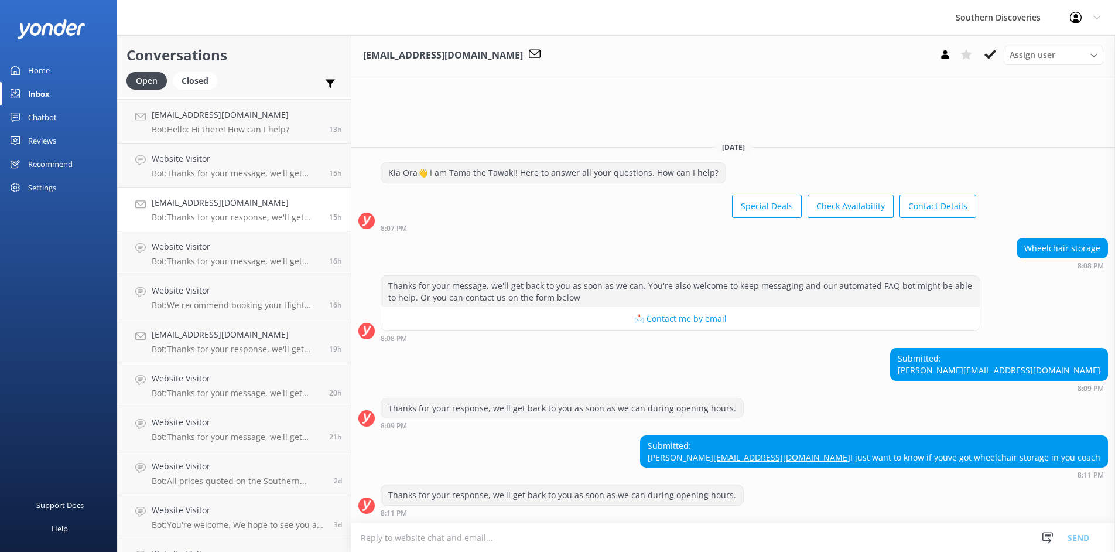
scroll to position [204, 0]
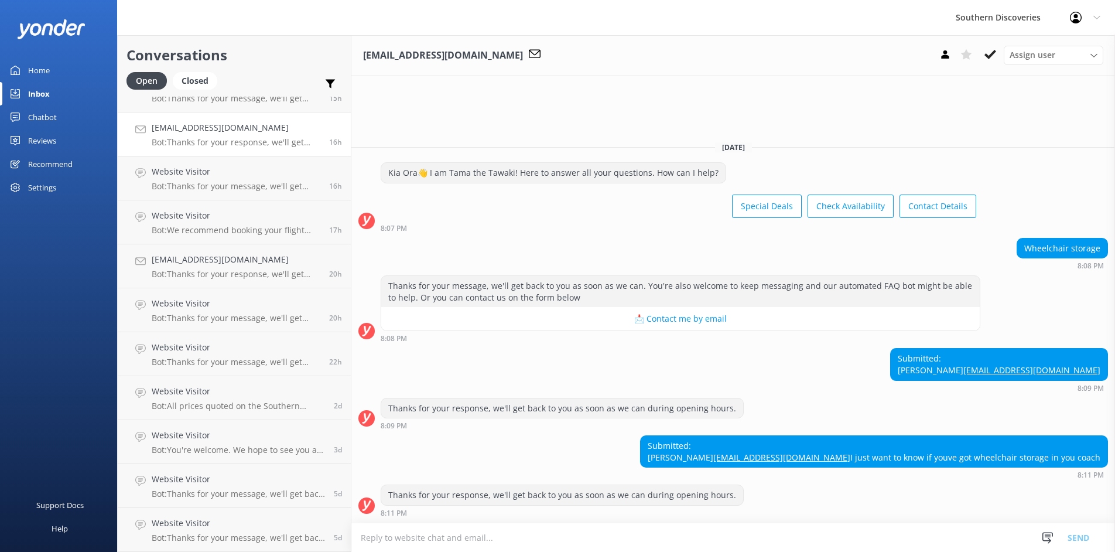
click at [479, 368] on div "Submitted: [PERSON_NAME] [EMAIL_ADDRESS][DOMAIN_NAME] 8:09 PM" at bounding box center [733, 369] width 764 height 43
click at [240, 507] on link "Website Visitor Bot: Thanks for your message, we'll get back to you as soon as …" at bounding box center [234, 486] width 233 height 44
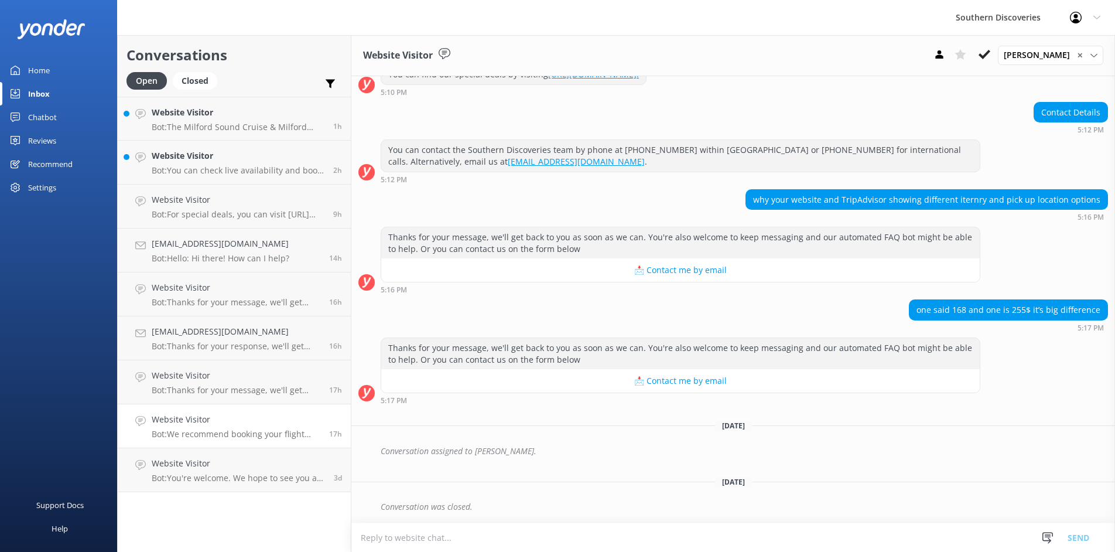
click at [207, 414] on h4 "Website Visitor" at bounding box center [236, 419] width 169 height 13
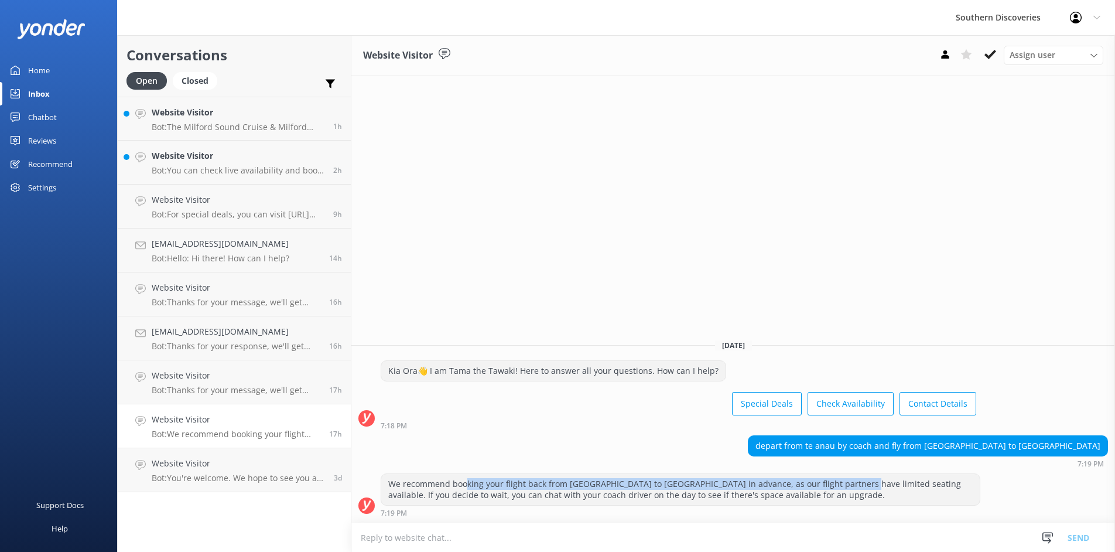
drag, startPoint x: 464, startPoint y: 484, endPoint x: 855, endPoint y: 487, distance: 390.1
click at [855, 487] on div "We recommend booking your flight back from [GEOGRAPHIC_DATA] to [GEOGRAPHIC_DAT…" at bounding box center [680, 489] width 599 height 31
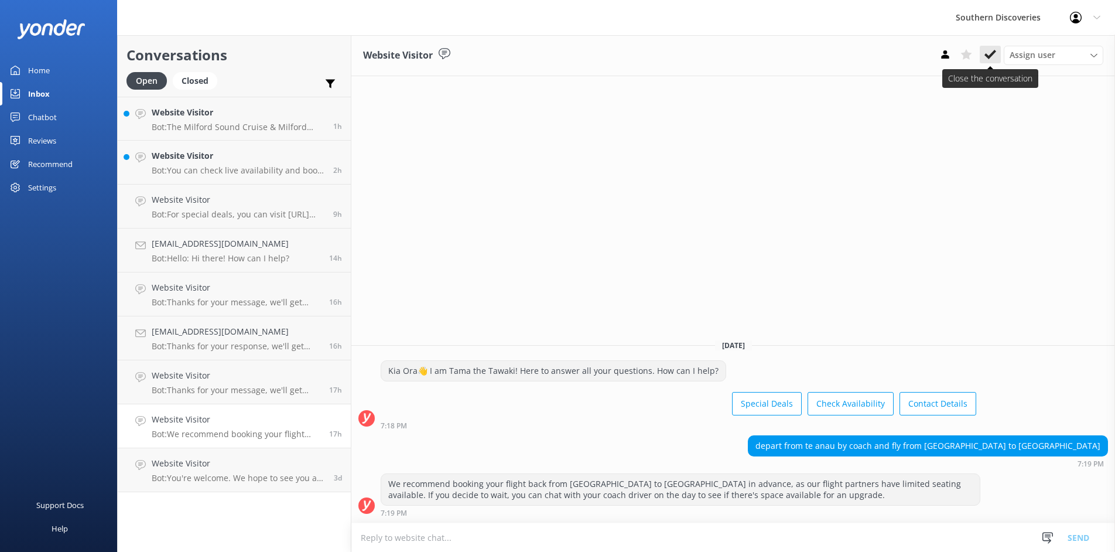
click at [986, 49] on icon at bounding box center [991, 55] width 12 height 12
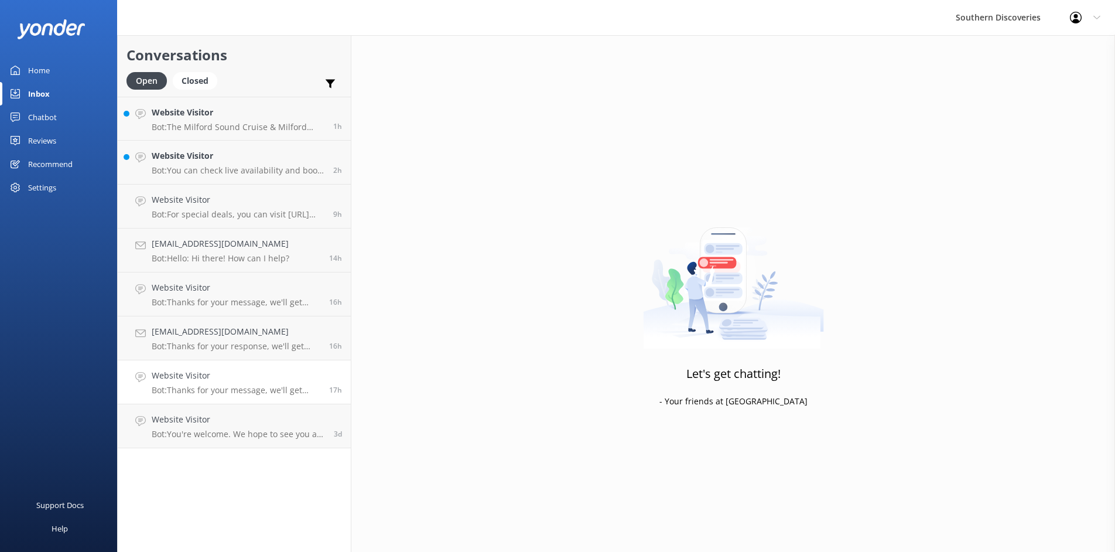
click at [206, 391] on p "Bot: Thanks for your message, we'll get back to you as soon as we can. You're a…" at bounding box center [236, 390] width 169 height 11
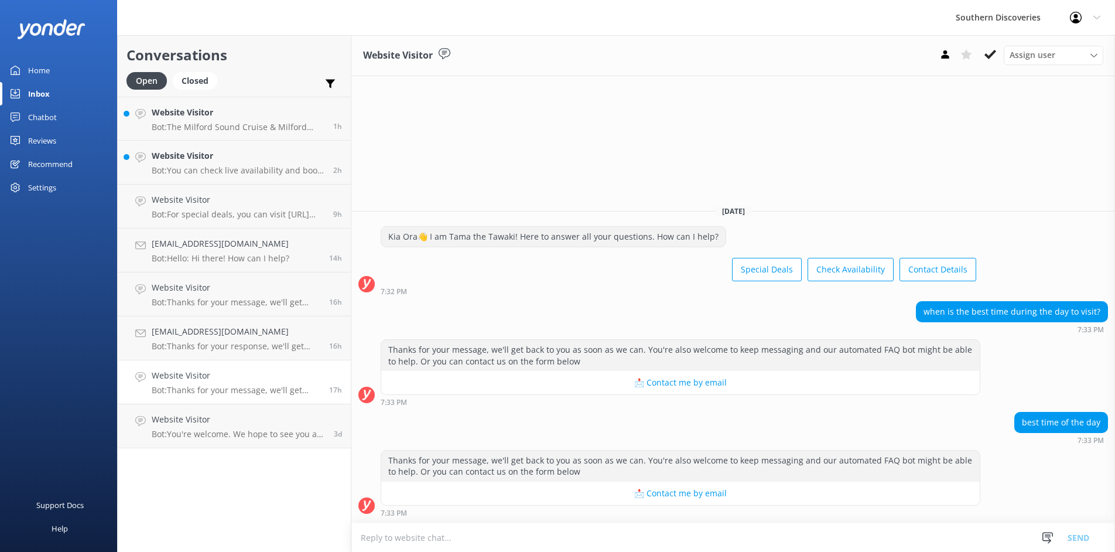
click at [192, 380] on h4 "Website Visitor" at bounding box center [236, 375] width 169 height 13
click at [201, 344] on p "Bot: Thanks for your response, we'll get back to you as soon as we can during o…" at bounding box center [236, 346] width 169 height 11
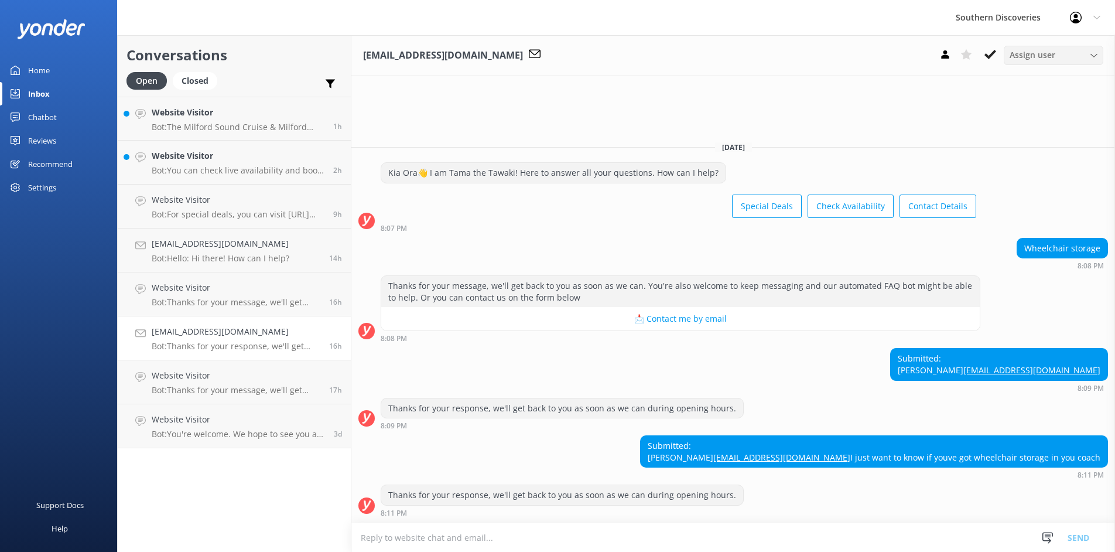
click at [1039, 60] on span "Assign user" at bounding box center [1033, 55] width 46 height 13
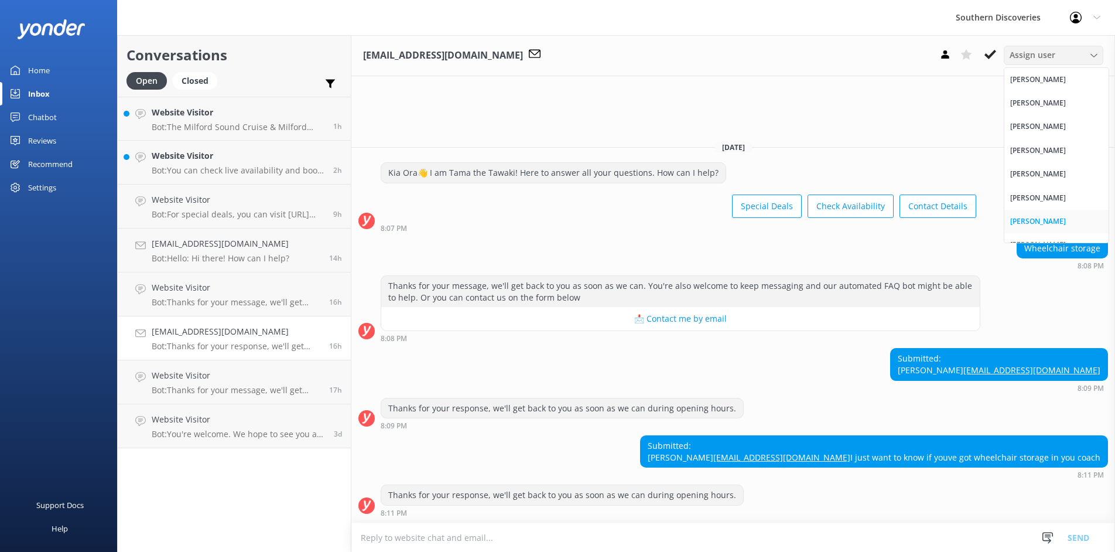
click at [1045, 217] on div "[PERSON_NAME]" at bounding box center [1038, 222] width 56 height 12
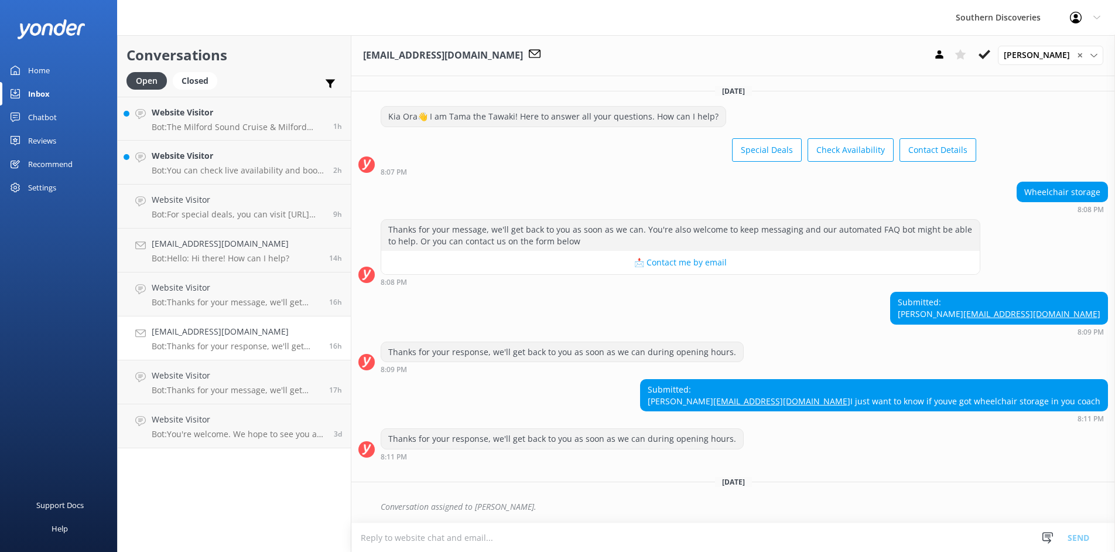
scroll to position [35, 0]
click at [990, 56] on use at bounding box center [985, 54] width 12 height 9
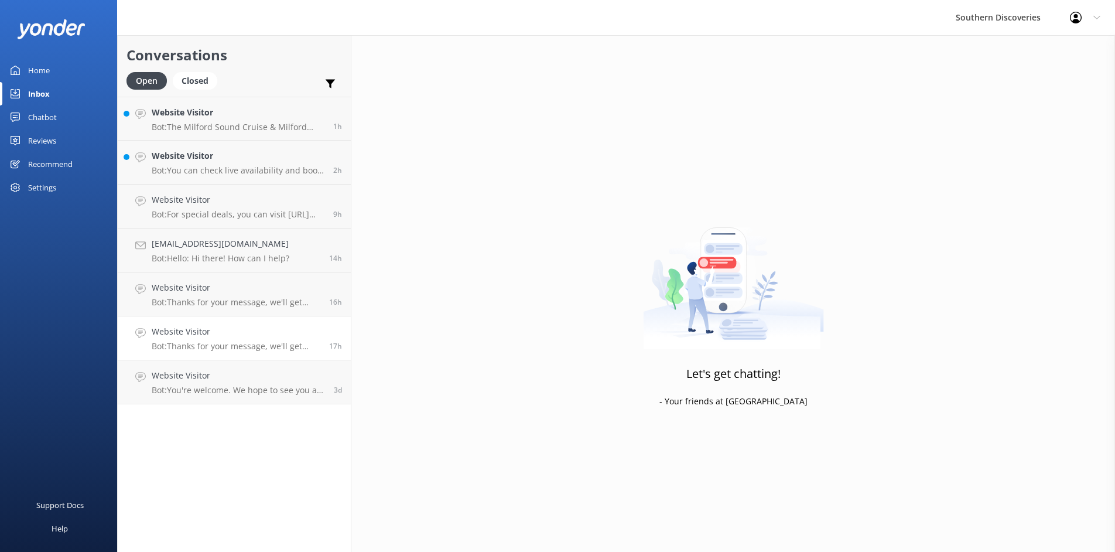
click at [216, 331] on h4 "Website Visitor" at bounding box center [236, 331] width 169 height 13
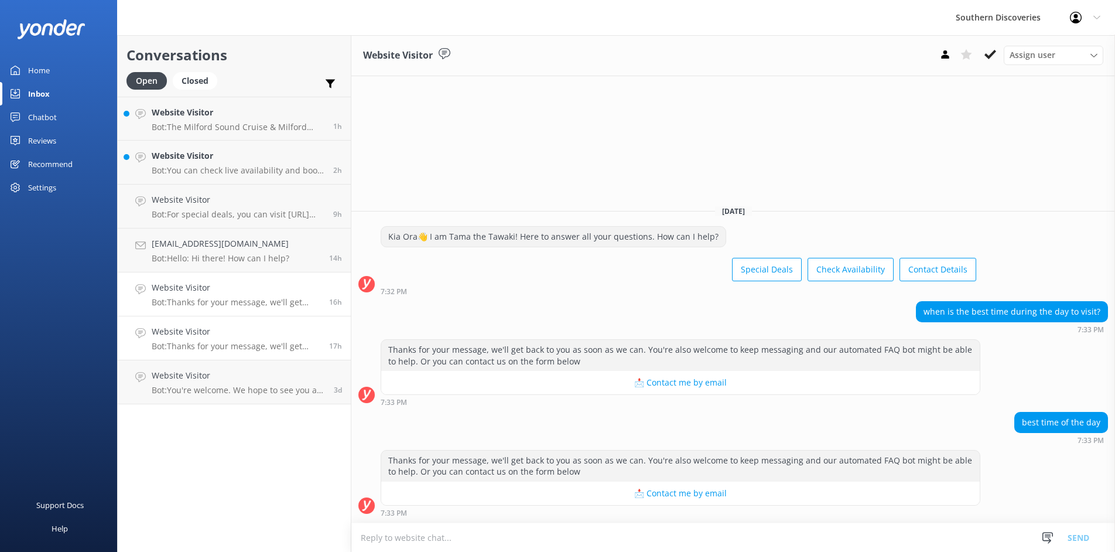
click at [211, 307] on link "Website Visitor Bot: Thanks for your message, we'll get back to you as soon as …" at bounding box center [234, 294] width 233 height 44
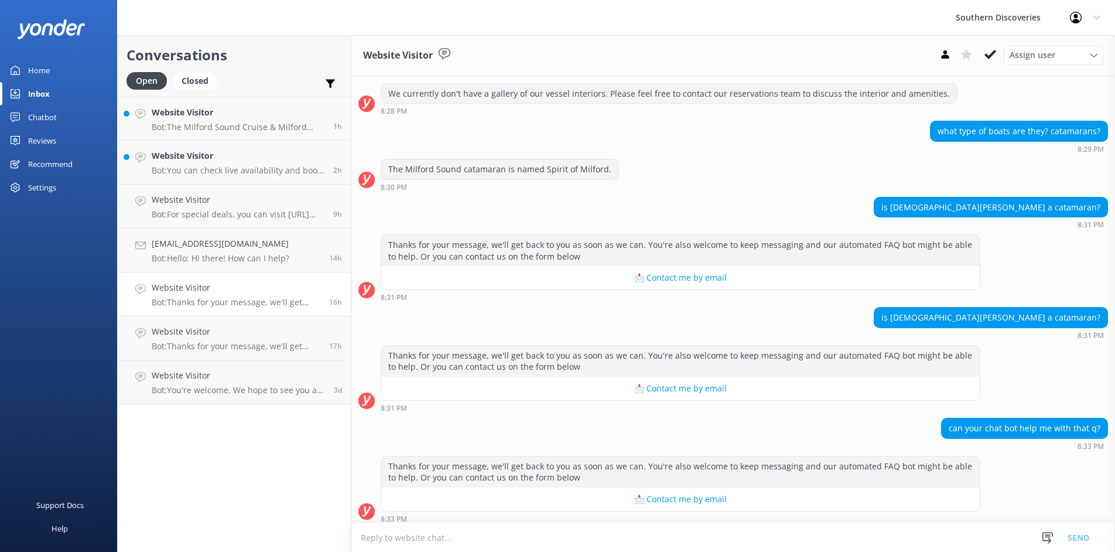
scroll to position [317, 0]
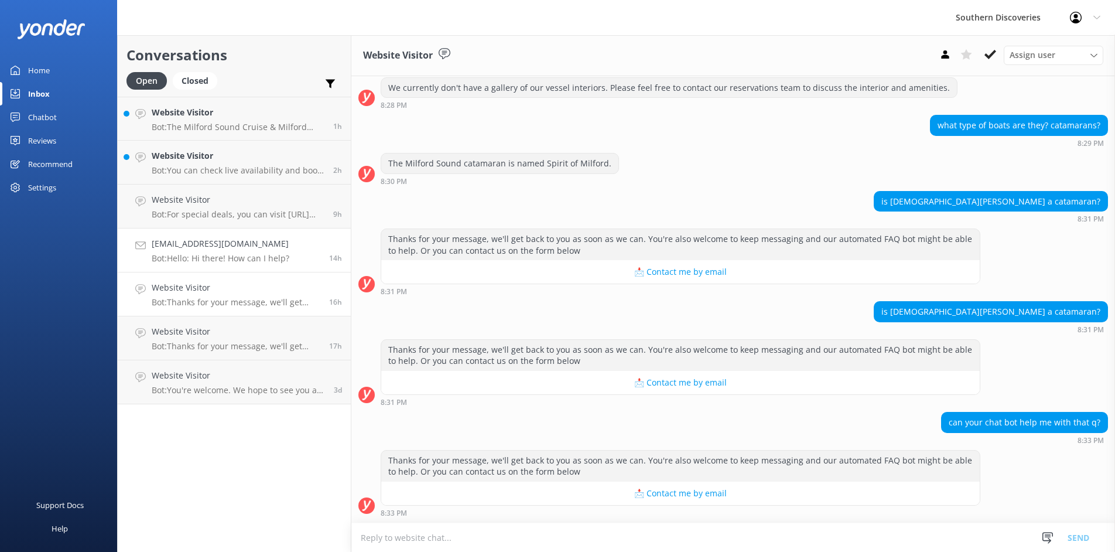
click at [218, 257] on p "Bot: Hello: Hi there! How can I help?" at bounding box center [221, 258] width 138 height 11
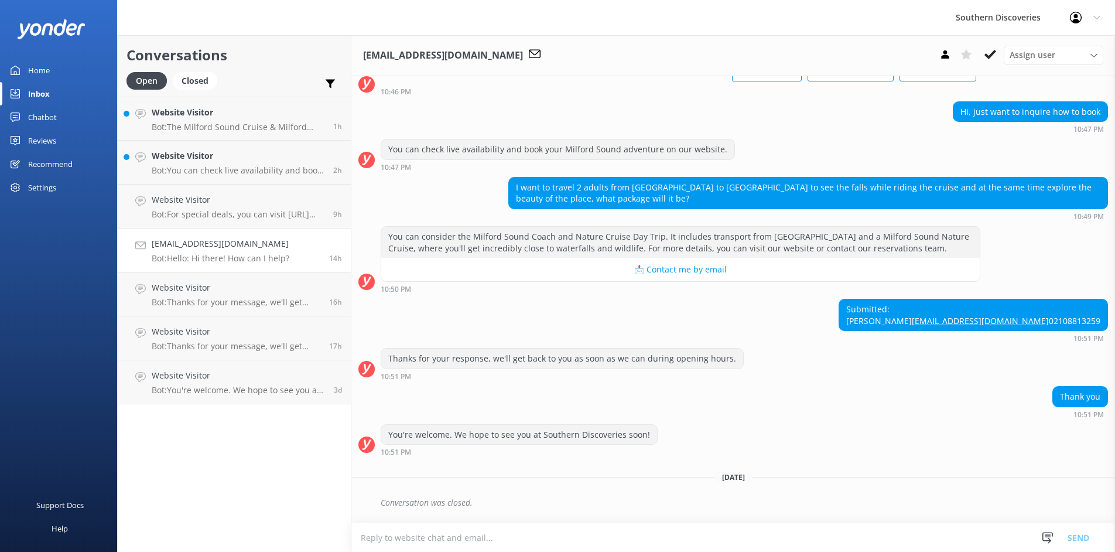
scroll to position [30, 0]
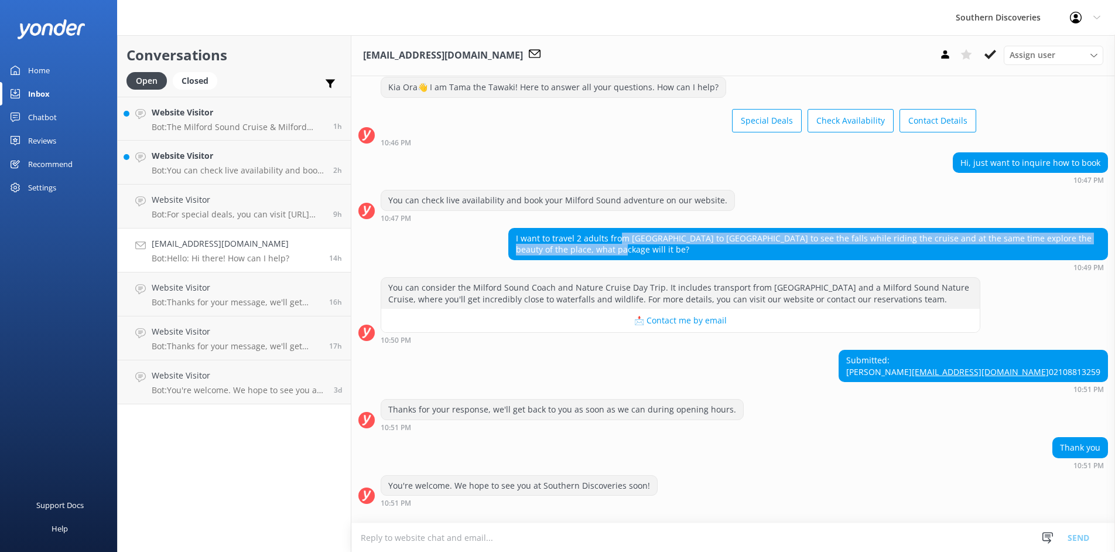
drag, startPoint x: 620, startPoint y: 238, endPoint x: 831, endPoint y: 255, distance: 210.9
click at [831, 255] on div "I want to travel 2 adults from [GEOGRAPHIC_DATA] to [GEOGRAPHIC_DATA] to see th…" at bounding box center [808, 243] width 599 height 31
